Goal: Check status: Check status

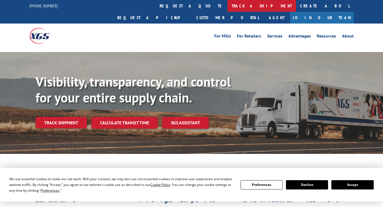
click at [227, 6] on link "track a shipment" at bounding box center [261, 6] width 69 height 12
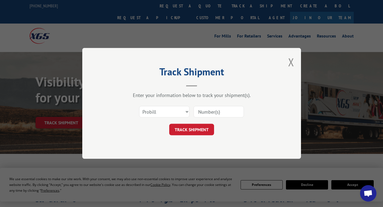
click at [203, 110] on input at bounding box center [218, 111] width 50 height 11
paste input "17693207"
type input "17693207"
click at [201, 127] on button "TRACK SHIPMENT" at bounding box center [191, 129] width 45 height 11
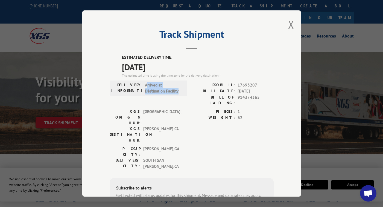
drag, startPoint x: 178, startPoint y: 90, endPoint x: 145, endPoint y: 86, distance: 33.8
click at [145, 86] on span "Arrived at Destination Facility" at bounding box center [163, 88] width 37 height 12
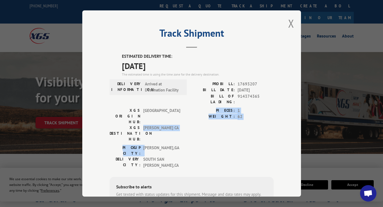
drag, startPoint x: 141, startPoint y: 112, endPoint x: 158, endPoint y: 122, distance: 19.6
click at [158, 122] on div "ESTIMATED DELIVERY TIME: [DATE] The estimated time is using the time zone for t…" at bounding box center [192, 151] width 164 height 197
click at [288, 27] on button "Close modal" at bounding box center [291, 23] width 6 height 14
